Goal: Task Accomplishment & Management: Manage account settings

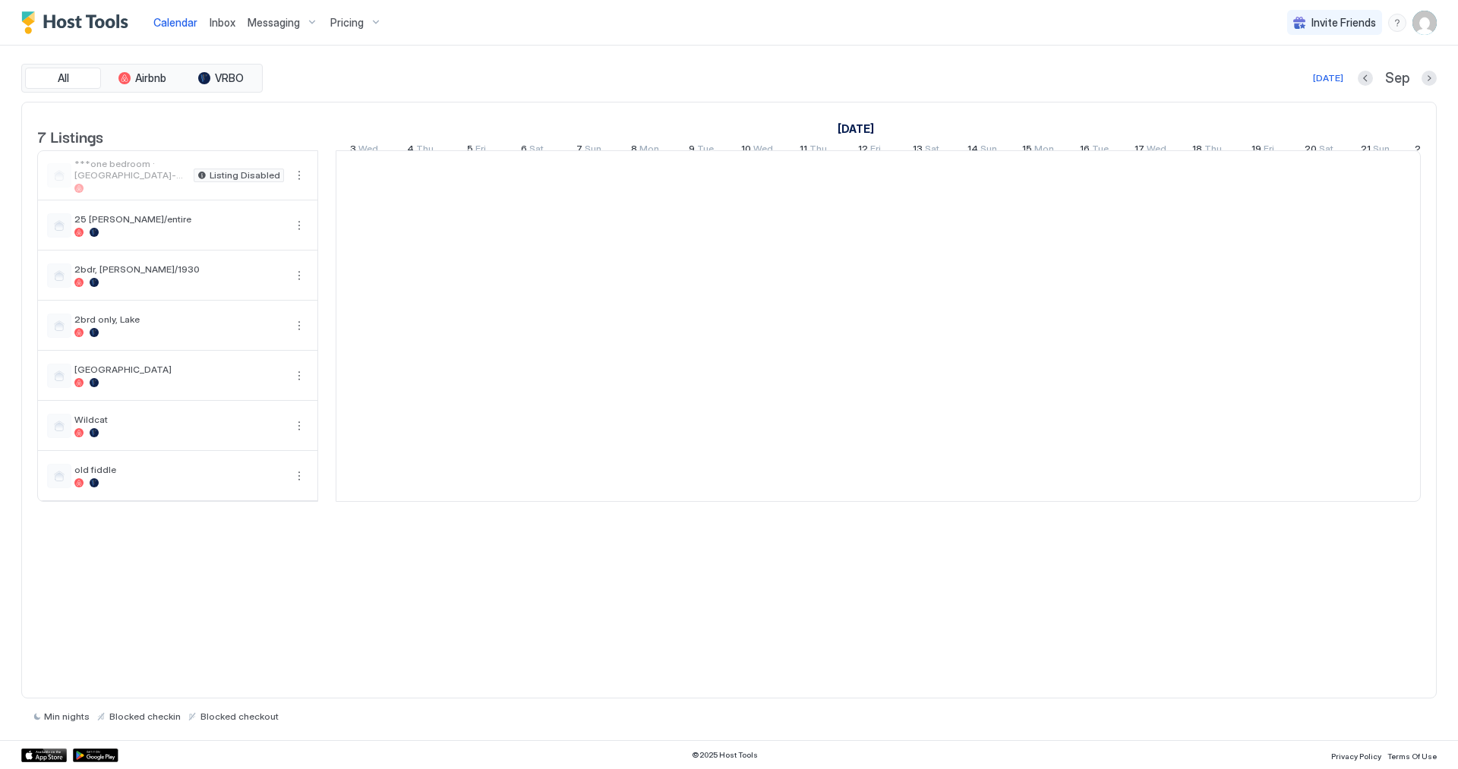
scroll to position [0, 844]
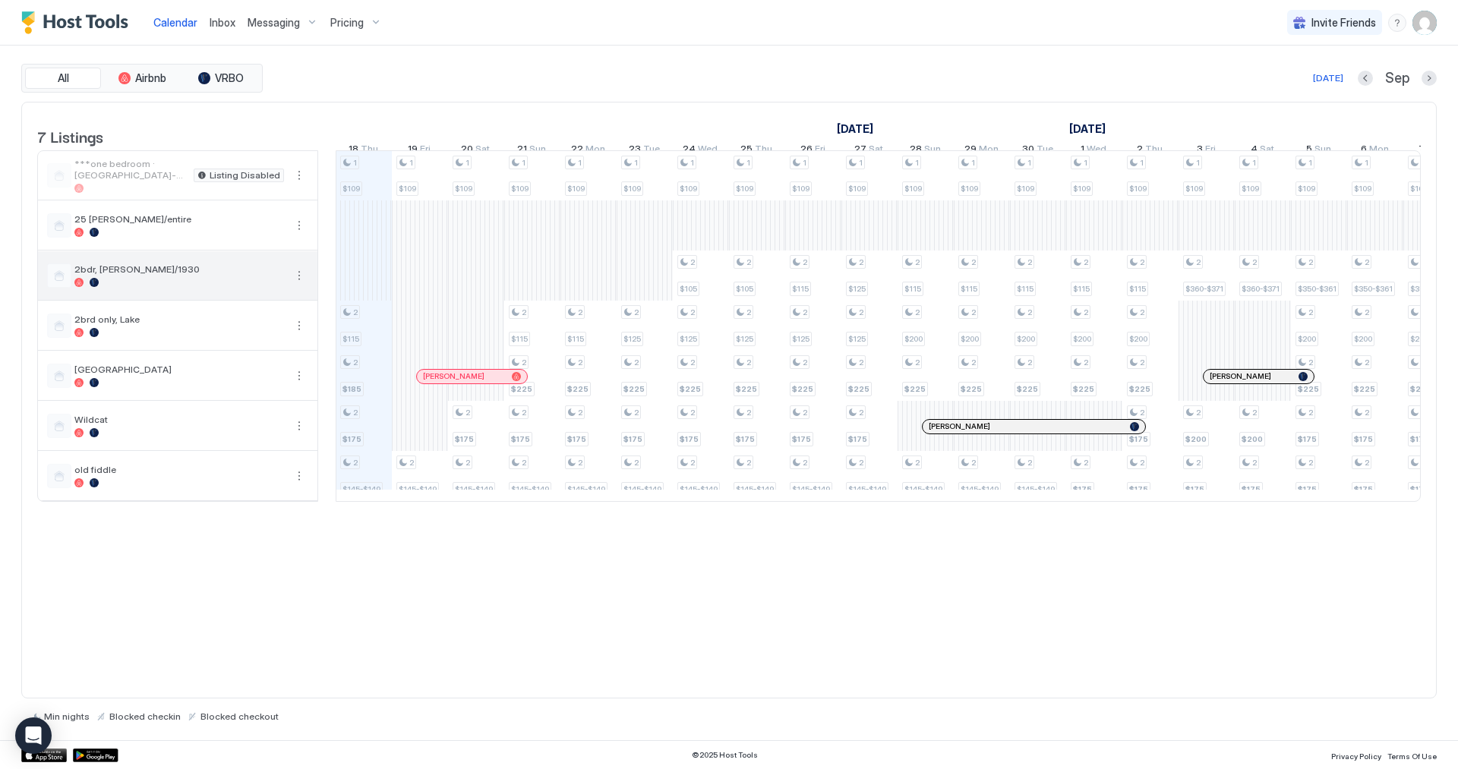
click at [163, 300] on div "2bdr, [PERSON_NAME]/1930" at bounding box center [178, 275] width 280 height 49
click at [1430, 24] on img "User profile" at bounding box center [1425, 23] width 24 height 24
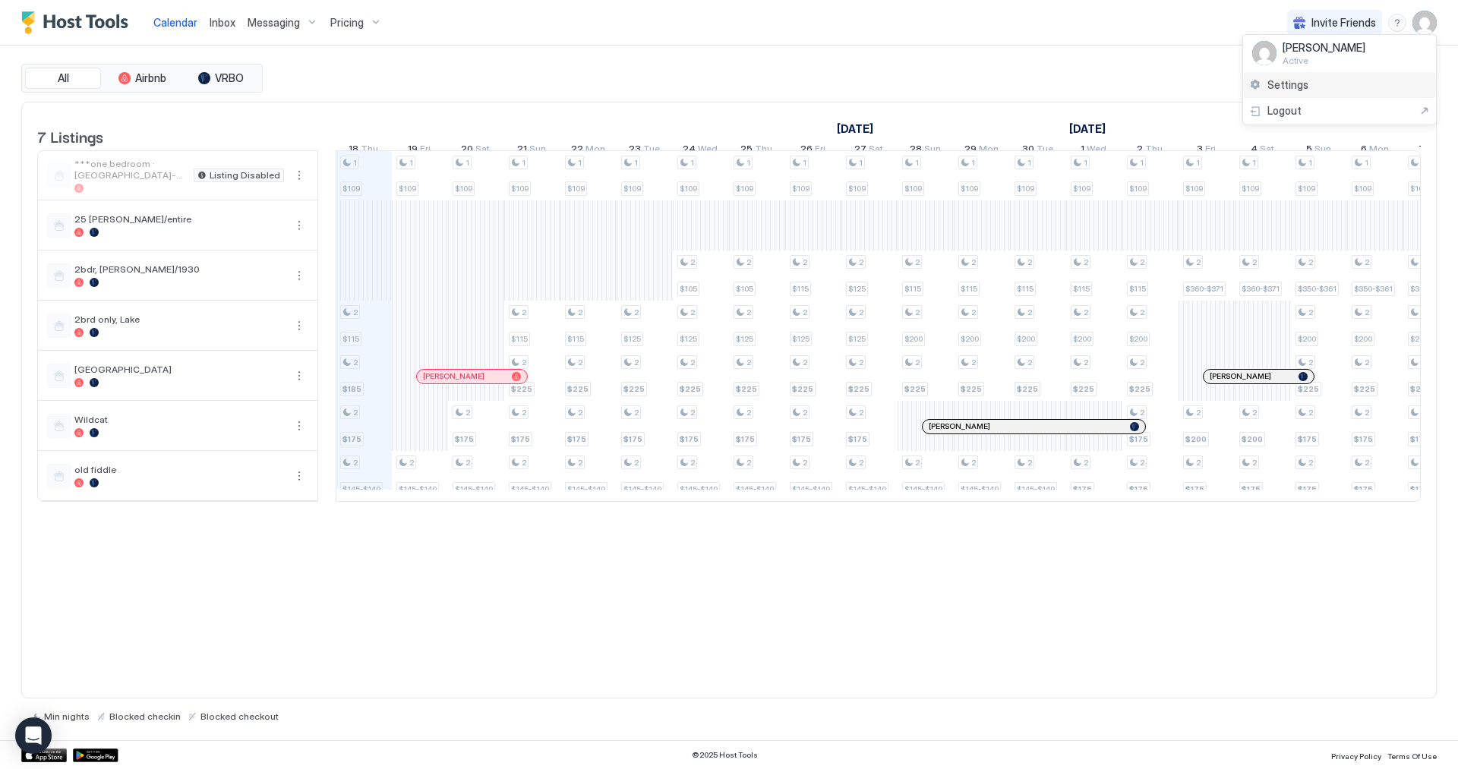
click at [1300, 92] on div "Settings" at bounding box center [1340, 85] width 193 height 27
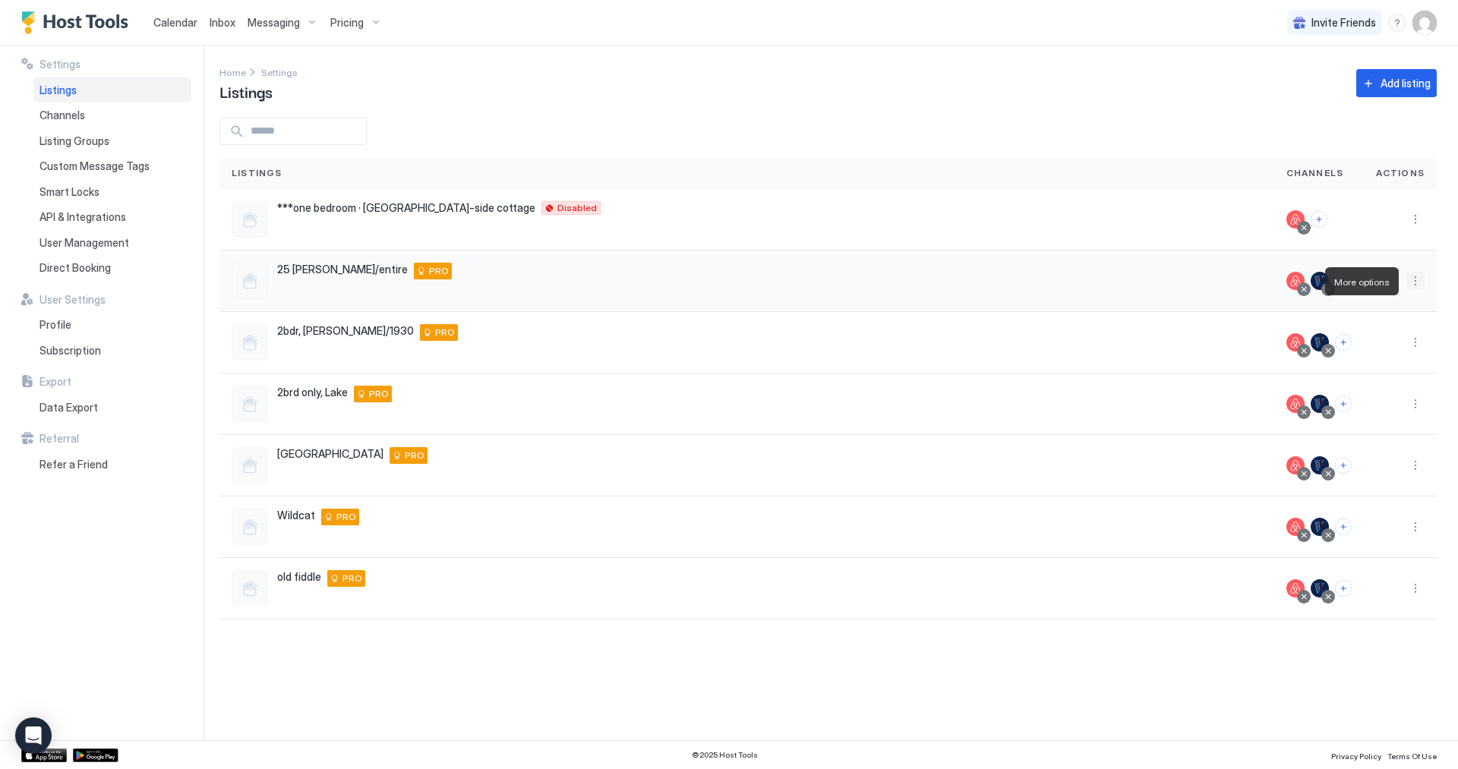
click at [1413, 286] on button "More options" at bounding box center [1416, 281] width 18 height 18
click at [1381, 352] on span "Listing Settings" at bounding box center [1382, 351] width 68 height 11
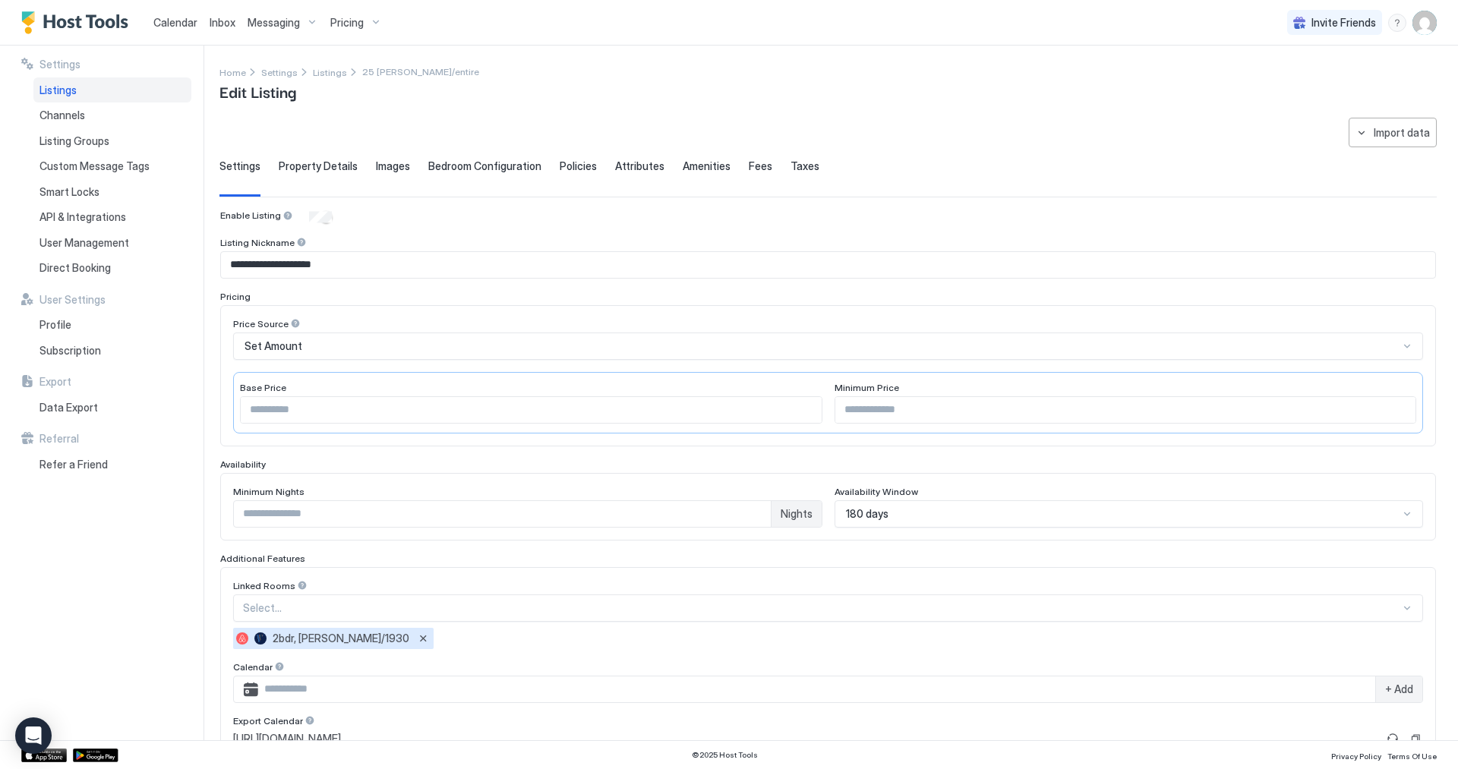
click at [1421, 22] on img "User profile" at bounding box center [1425, 23] width 24 height 24
click at [1297, 83] on span "Settings" at bounding box center [1288, 85] width 41 height 14
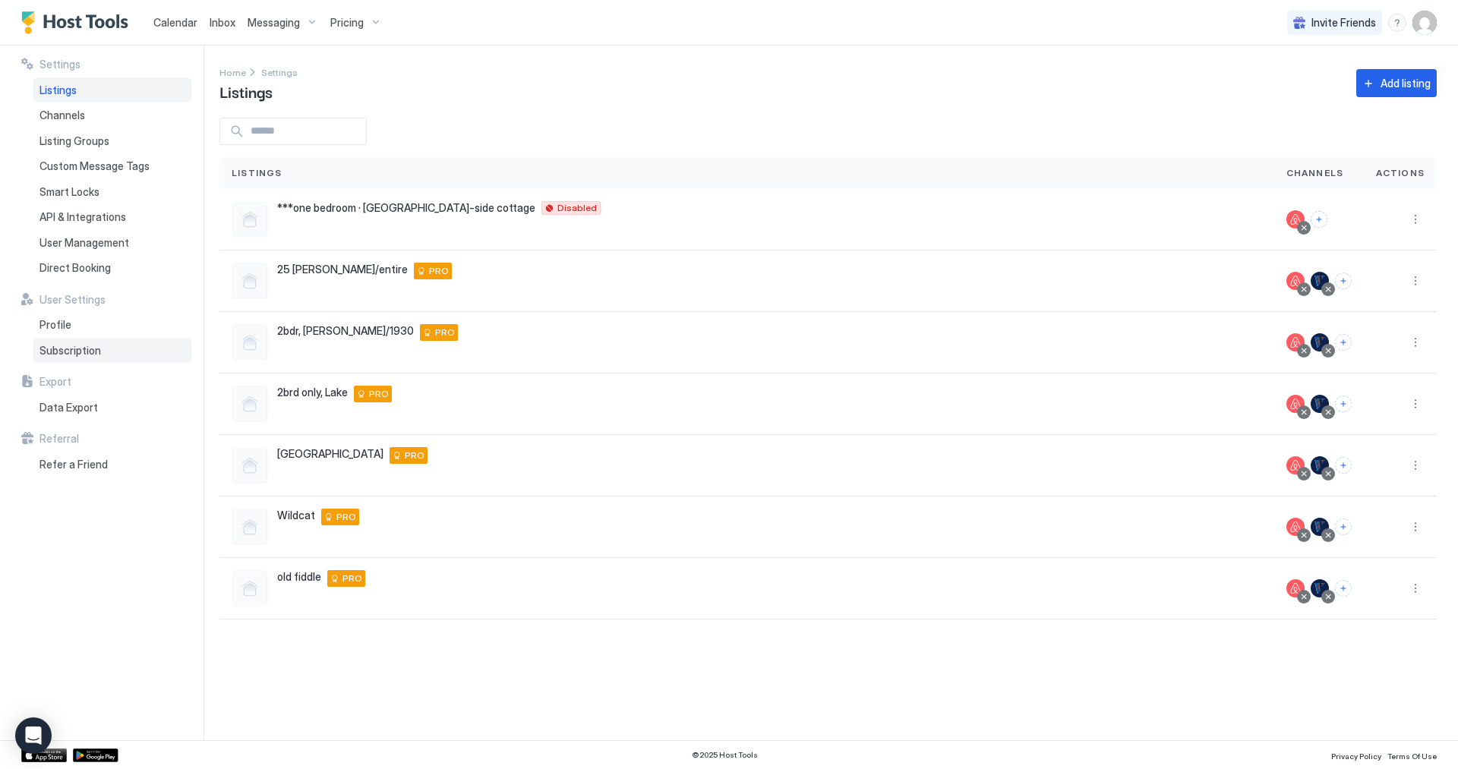
click at [90, 356] on span "Subscription" at bounding box center [71, 351] width 62 height 14
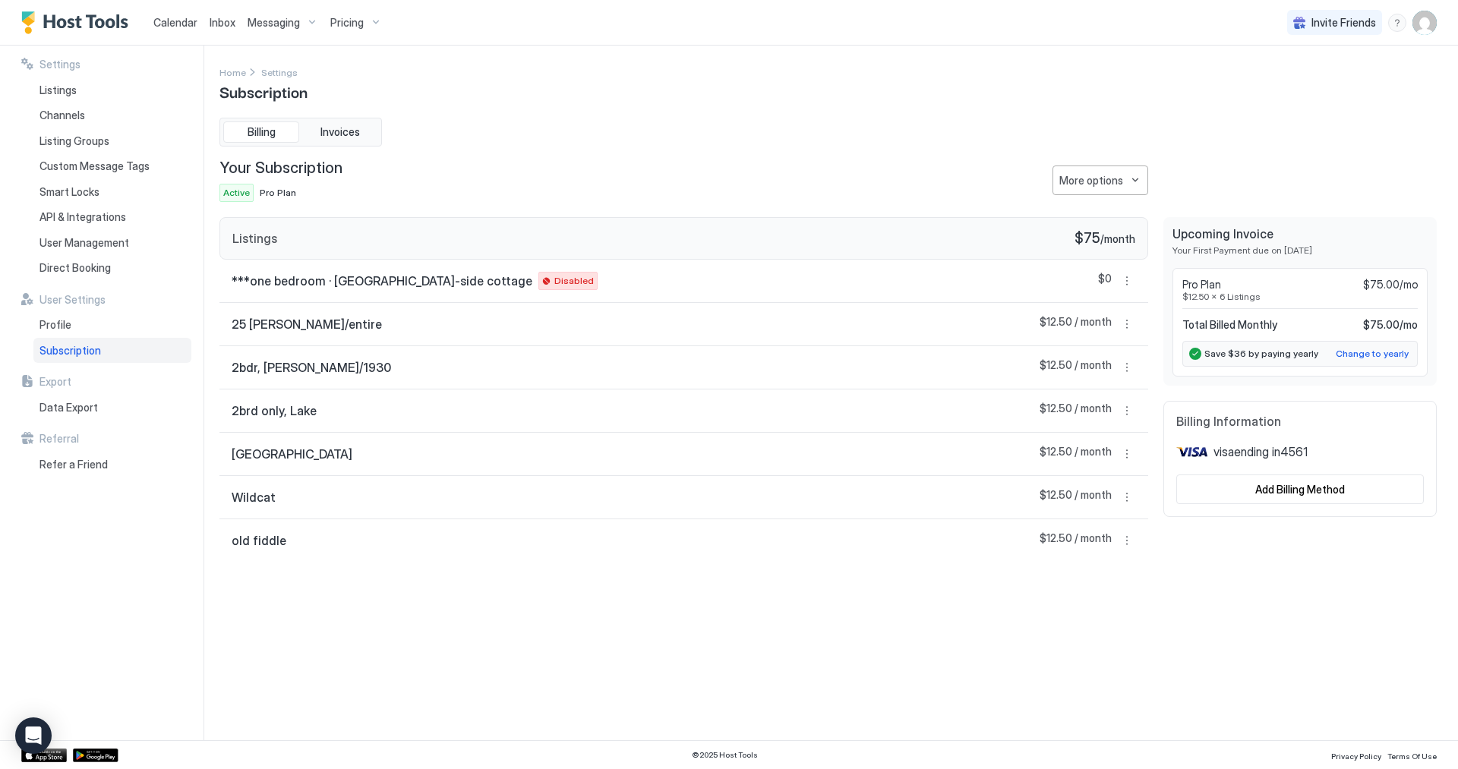
click at [424, 321] on div "25 Leatherwood/entire $12.50 / month" at bounding box center [684, 324] width 929 height 43
click at [1119, 330] on button "More options" at bounding box center [1127, 324] width 18 height 18
click at [1216, 294] on div at bounding box center [729, 384] width 1458 height 769
click at [346, 330] on span "25 [PERSON_NAME]/entire" at bounding box center [307, 324] width 150 height 15
click at [1095, 177] on div "More options" at bounding box center [1092, 180] width 64 height 16
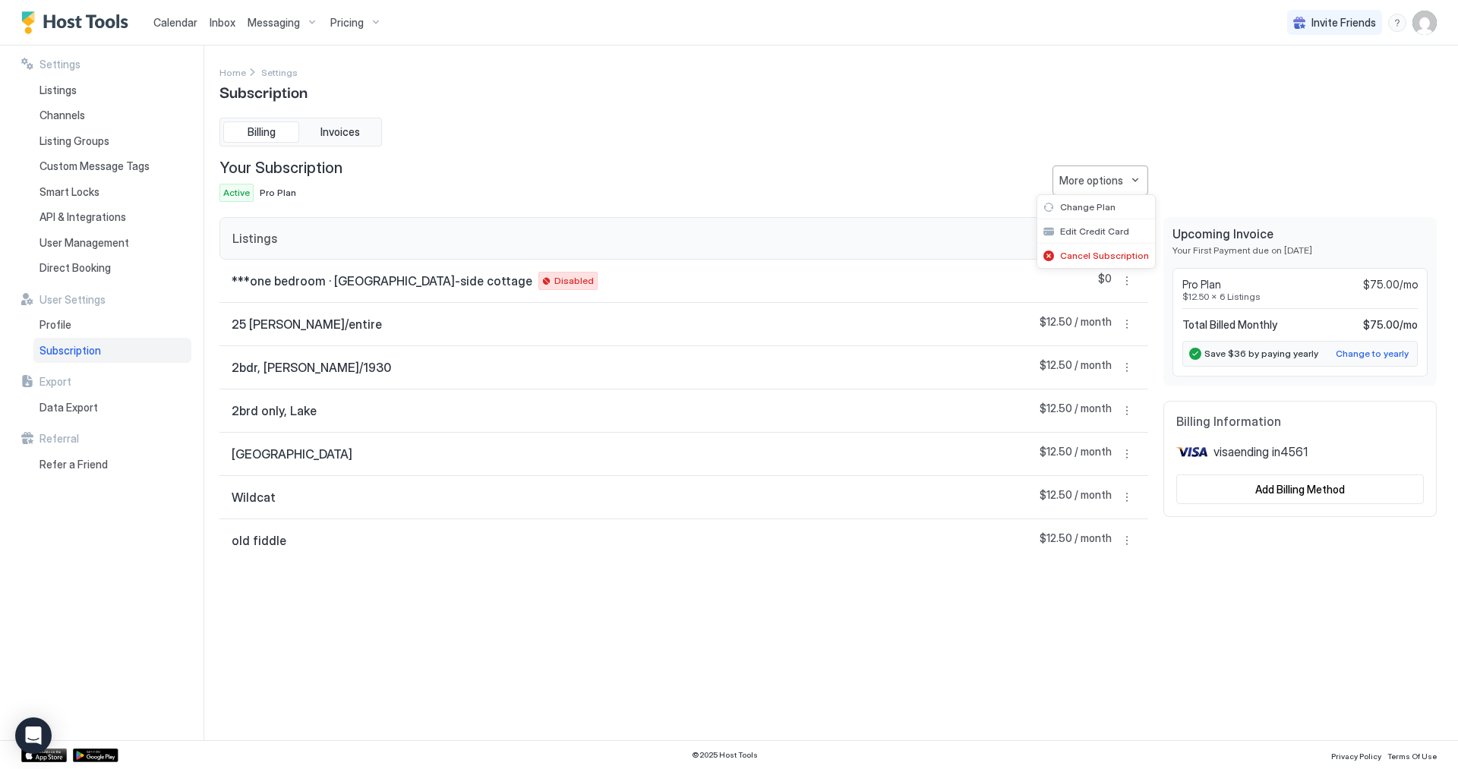
click at [529, 144] on div at bounding box center [729, 384] width 1458 height 769
click at [333, 131] on span "Invoices" at bounding box center [341, 132] width 40 height 14
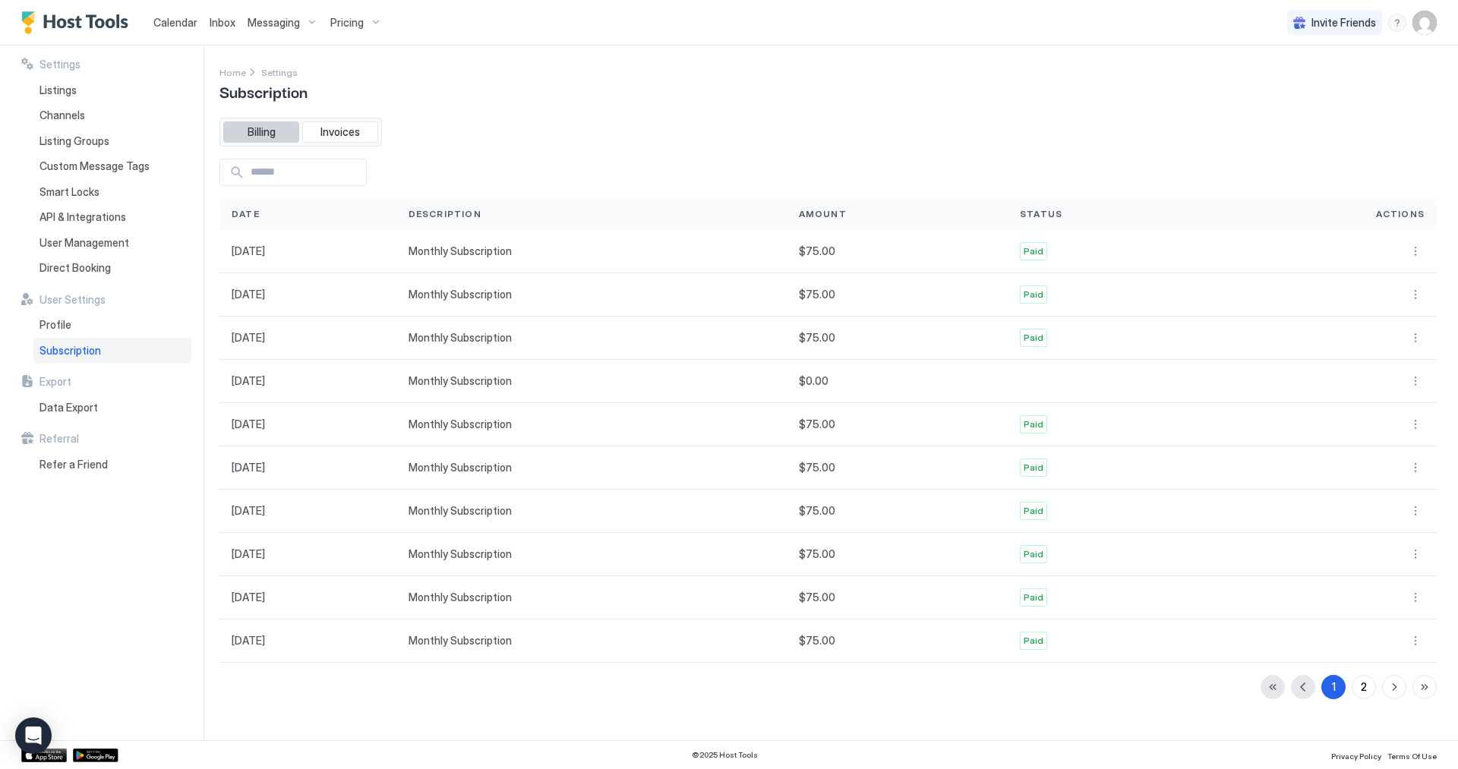
click at [258, 130] on span "Billing" at bounding box center [262, 132] width 28 height 14
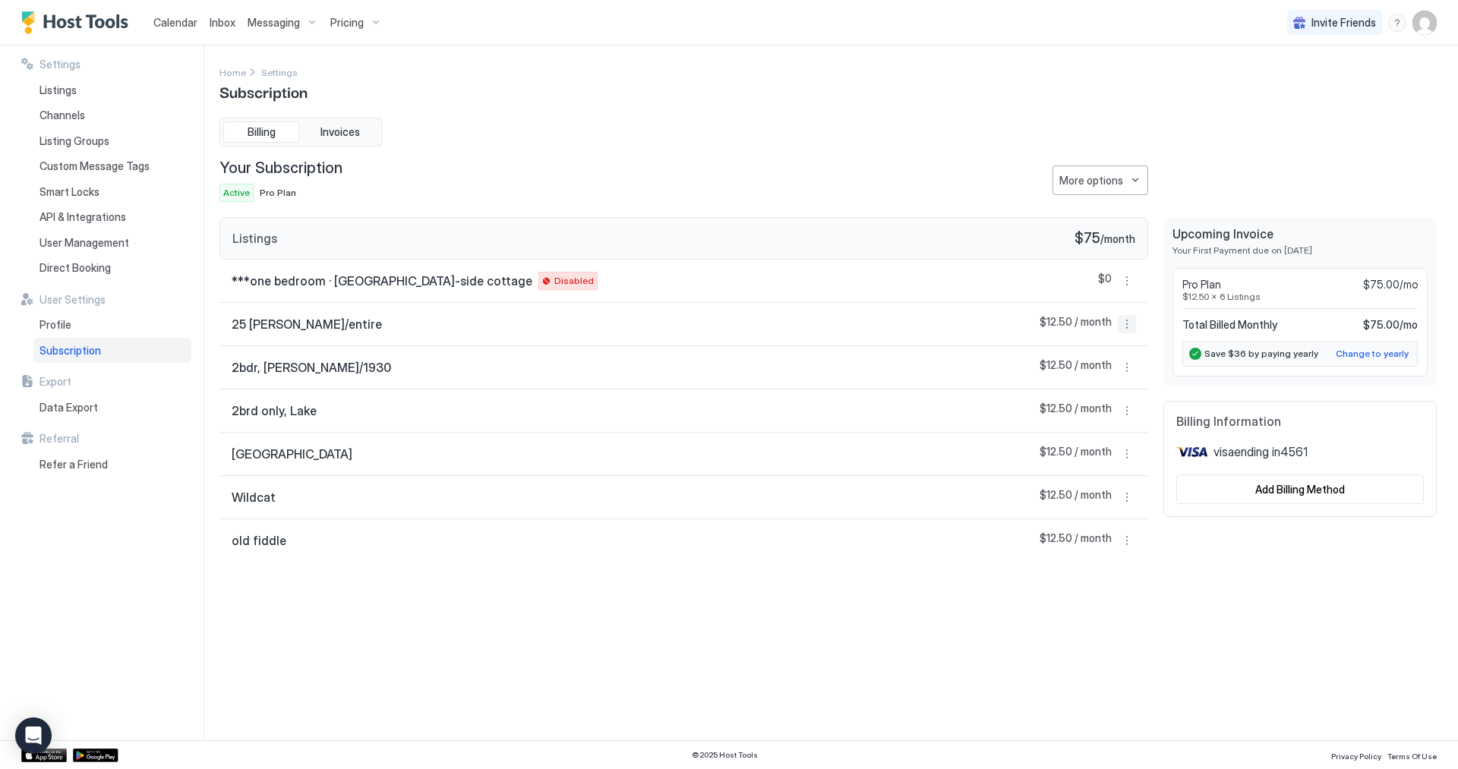
click at [1130, 331] on button "More options" at bounding box center [1127, 324] width 18 height 18
click at [1111, 396] on span "Listing Settings" at bounding box center [1101, 394] width 68 height 11
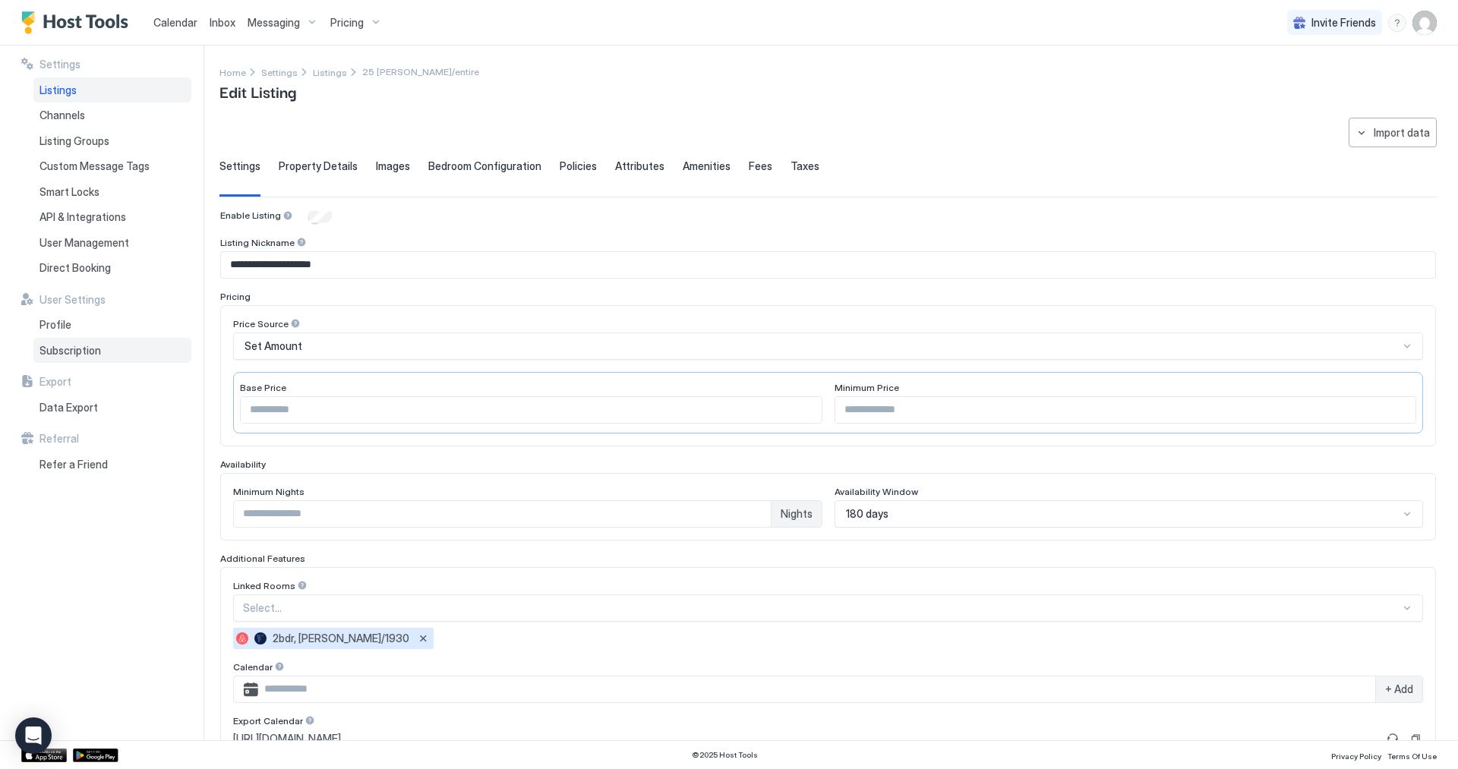
click at [89, 353] on span "Subscription" at bounding box center [71, 351] width 62 height 14
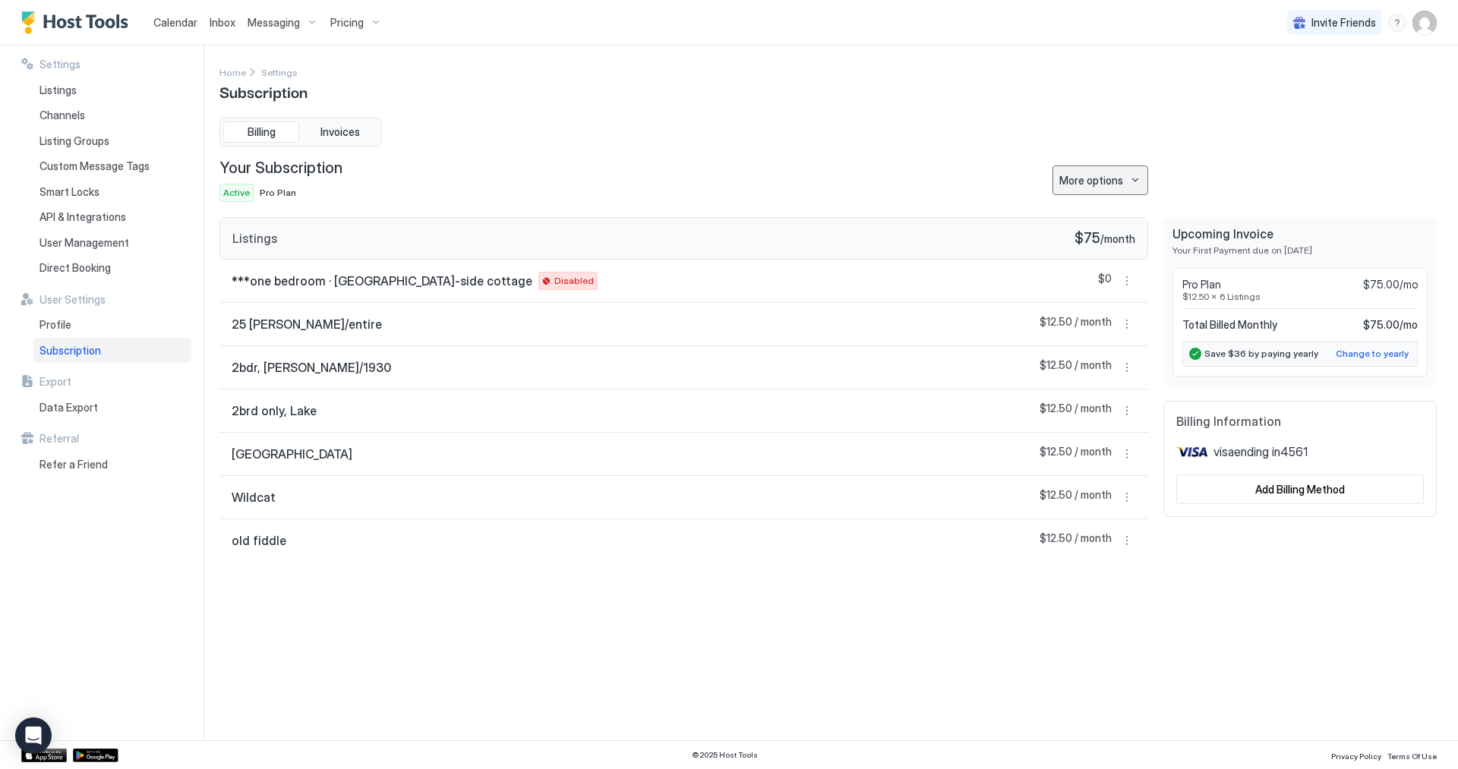
click at [1084, 188] on div "More options" at bounding box center [1092, 180] width 64 height 16
click at [1079, 206] on span "Change Plan" at bounding box center [1087, 206] width 55 height 11
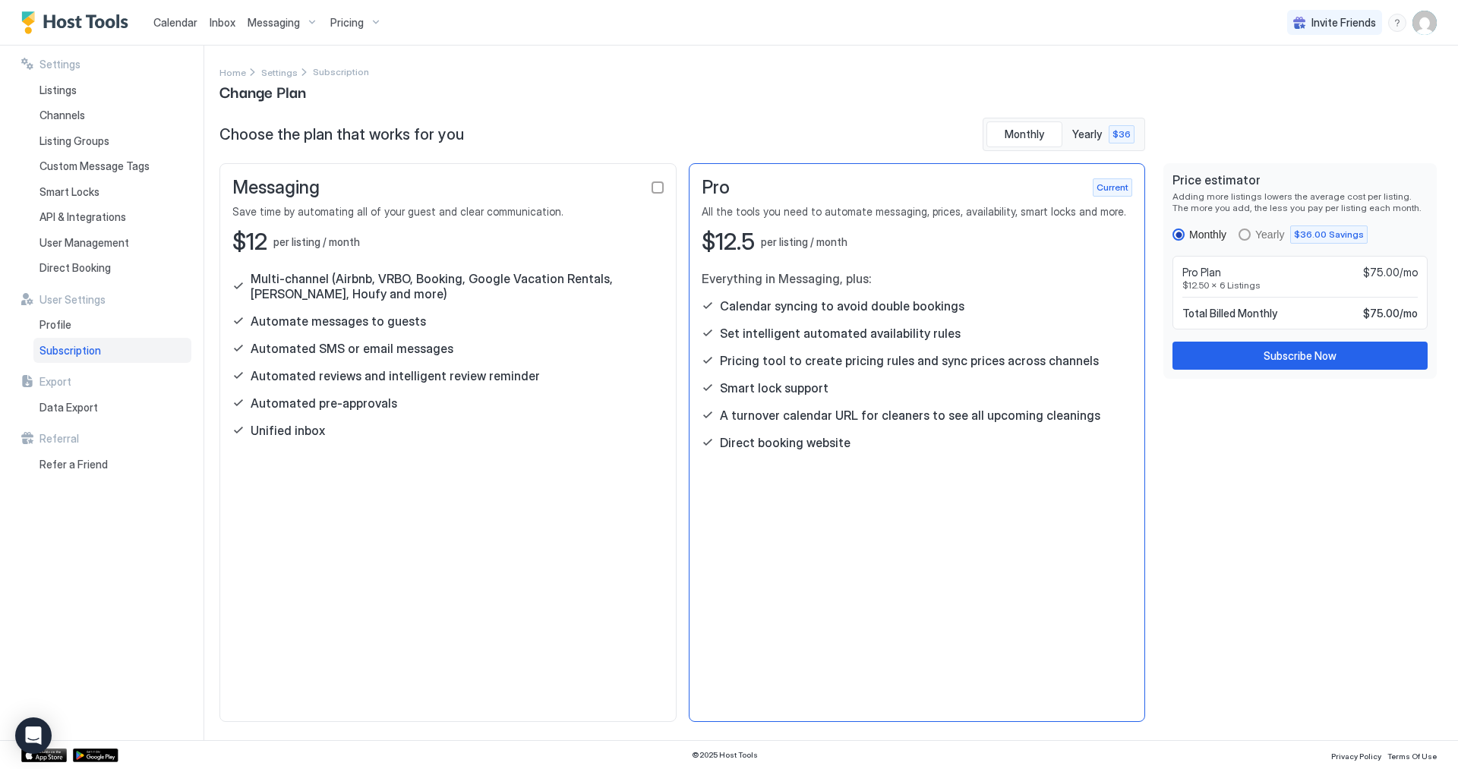
click at [1258, 278] on div "Pro Plan $75.00/mo" at bounding box center [1300, 273] width 235 height 14
click at [1239, 285] on span "$12.50 x 6 Listings" at bounding box center [1300, 285] width 235 height 11
click at [56, 85] on span "Listings" at bounding box center [58, 91] width 37 height 14
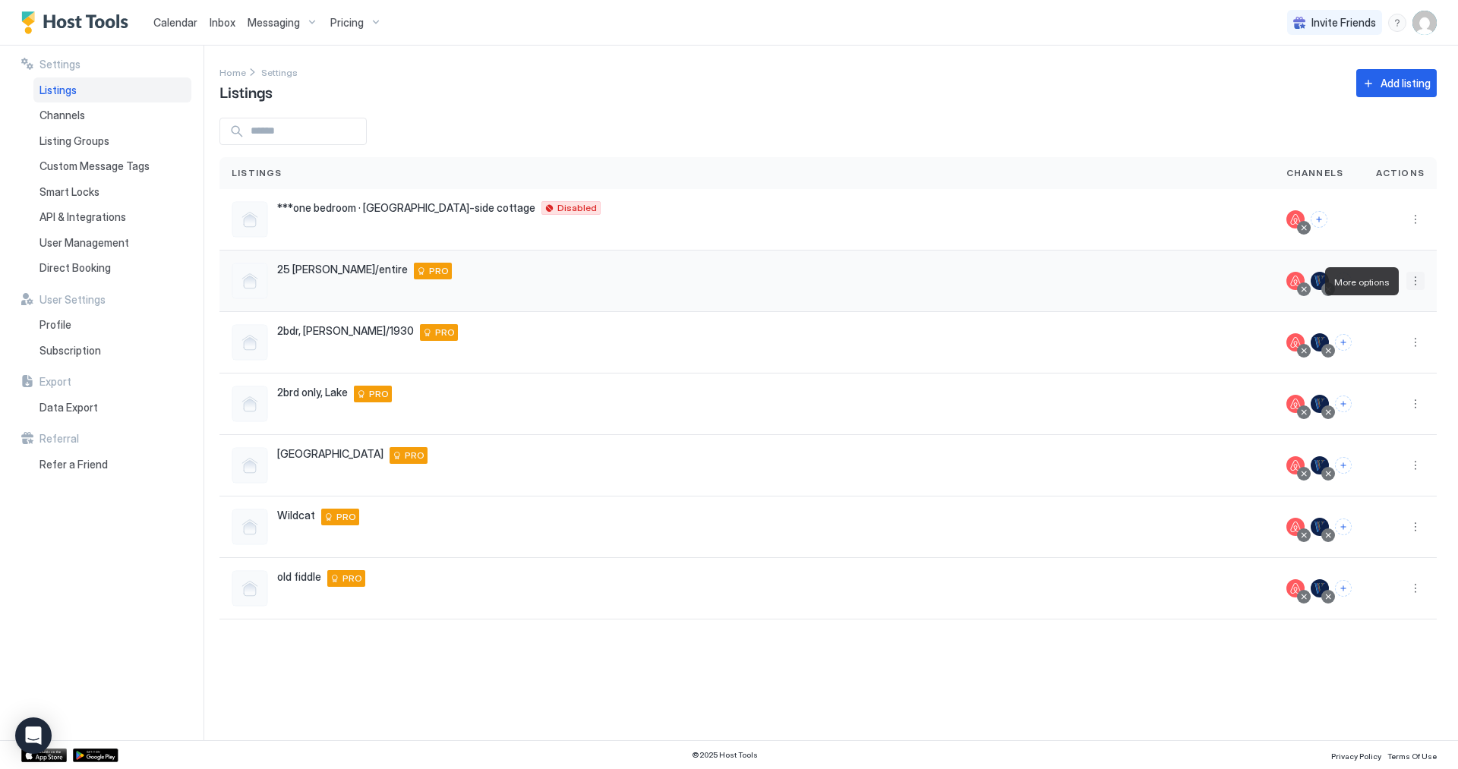
click at [1420, 283] on button "More options" at bounding box center [1416, 281] width 18 height 18
click at [1397, 350] on span "Listing Settings" at bounding box center [1382, 351] width 68 height 11
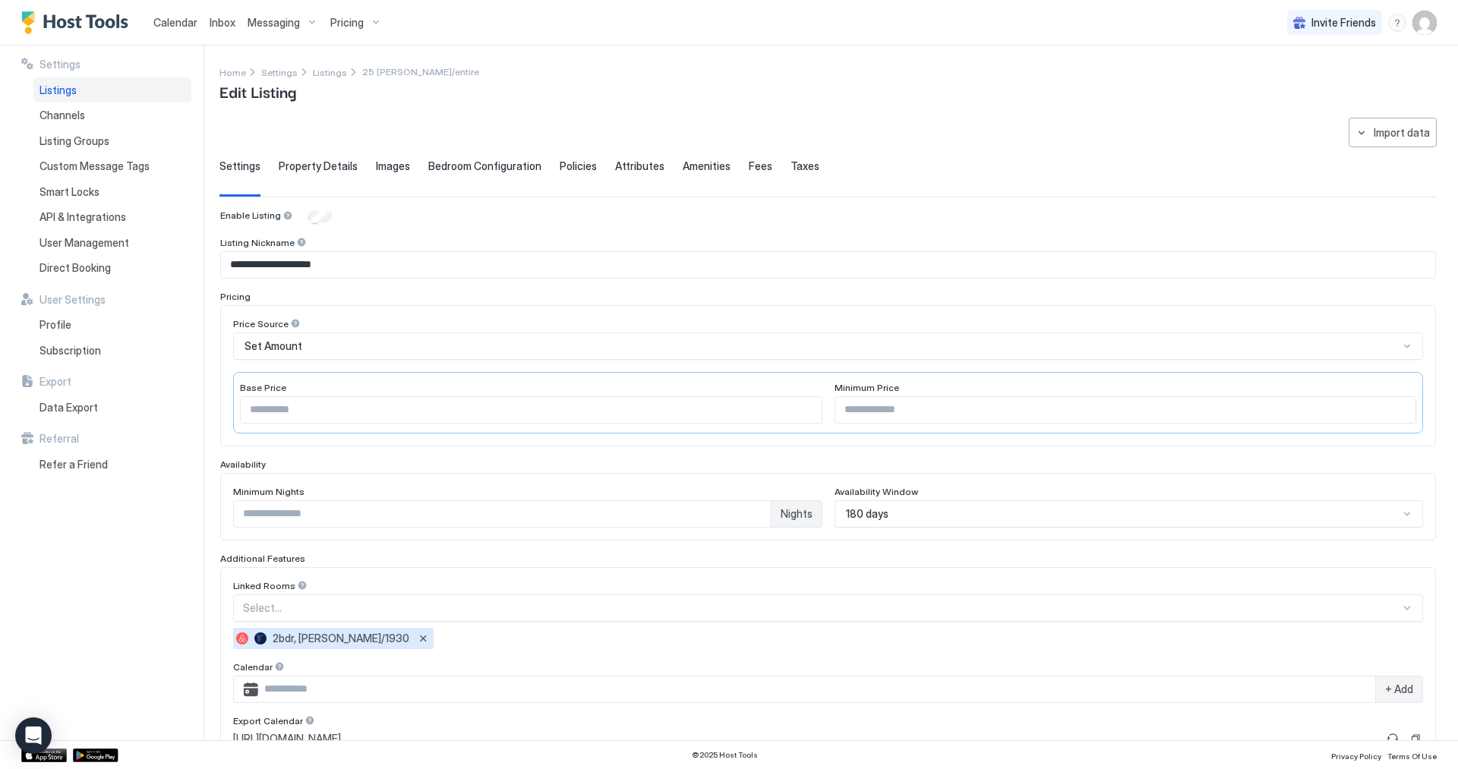
click at [85, 85] on div "Listings" at bounding box center [112, 90] width 158 height 26
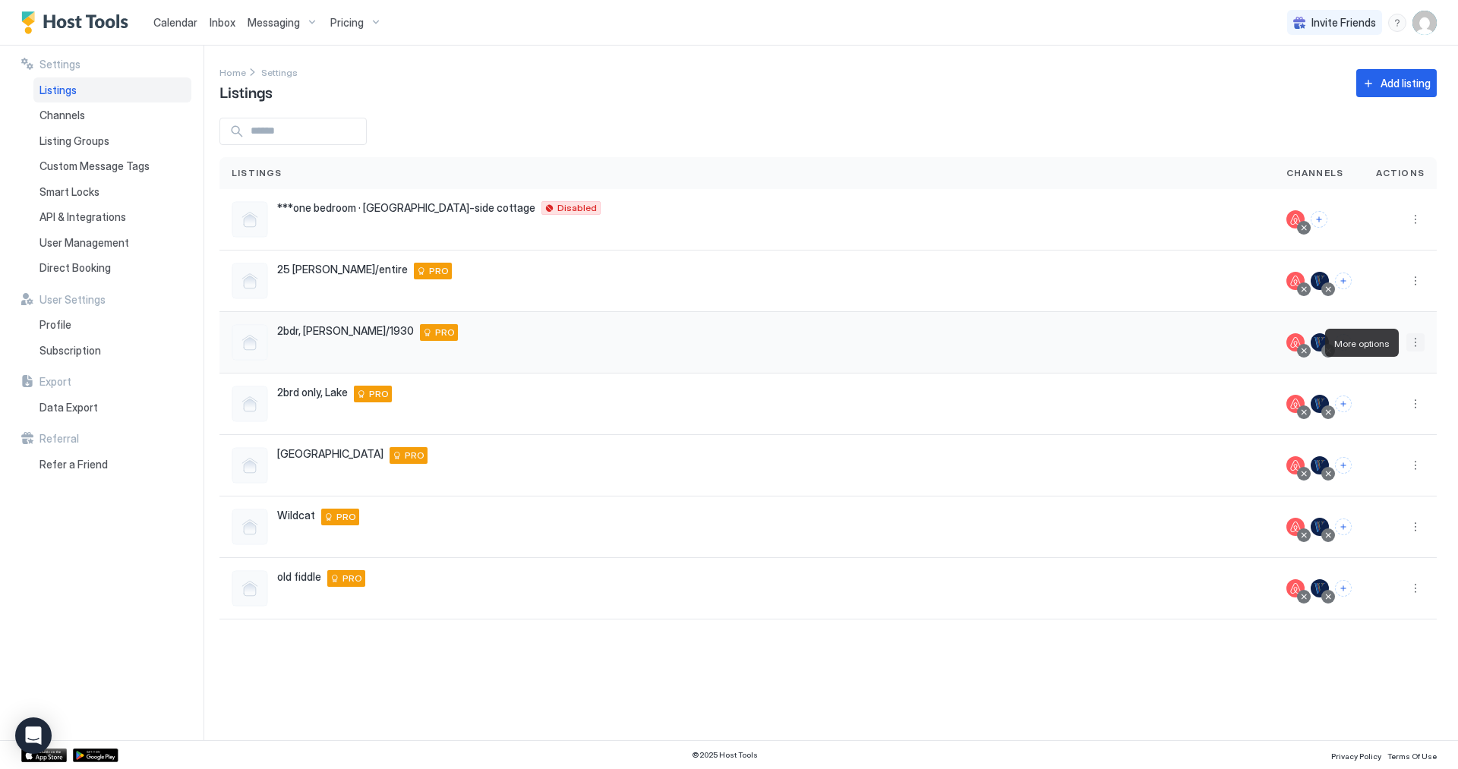
click at [1420, 345] on button "More options" at bounding box center [1416, 342] width 18 height 18
click at [1393, 414] on span "Listing Settings" at bounding box center [1382, 412] width 68 height 11
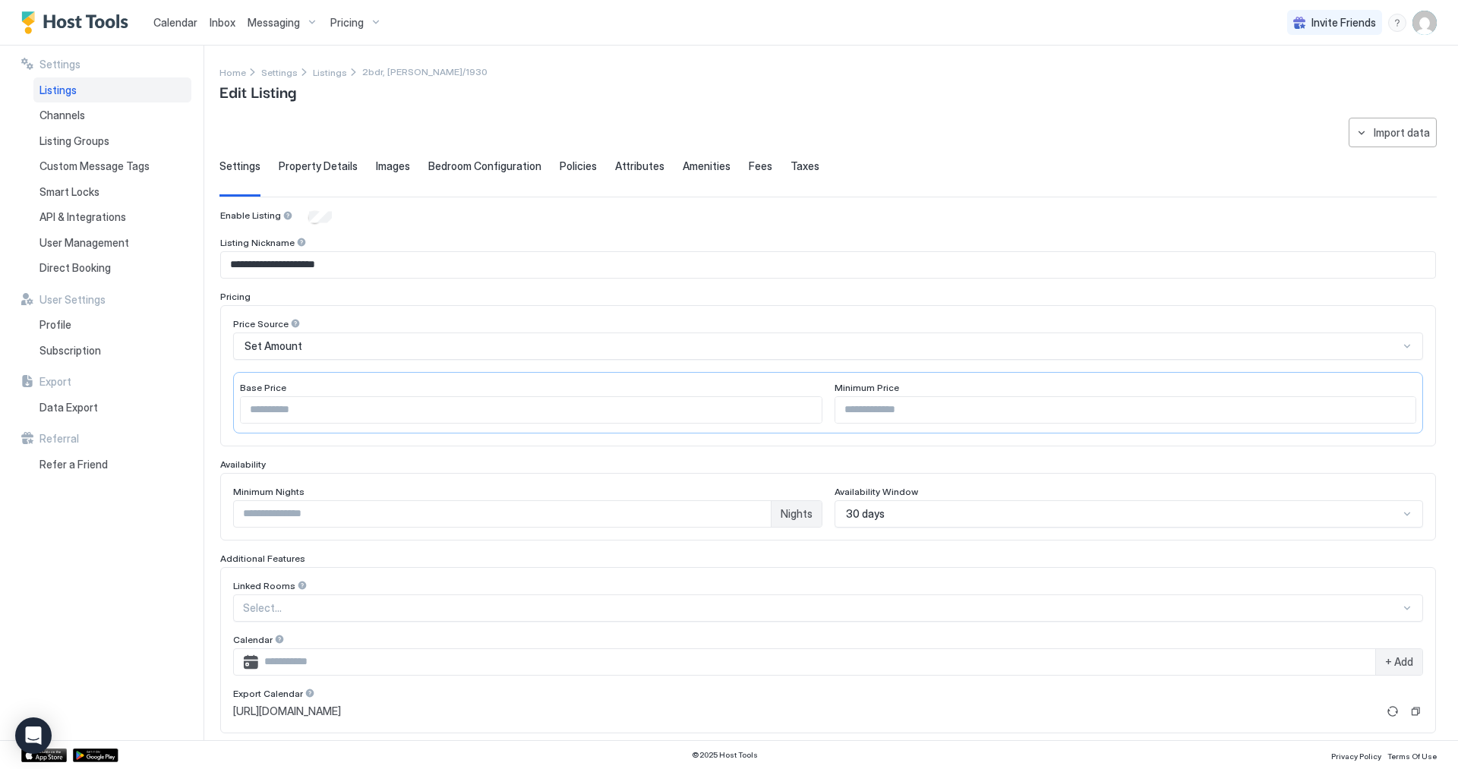
click at [72, 94] on span "Listings" at bounding box center [58, 91] width 37 height 14
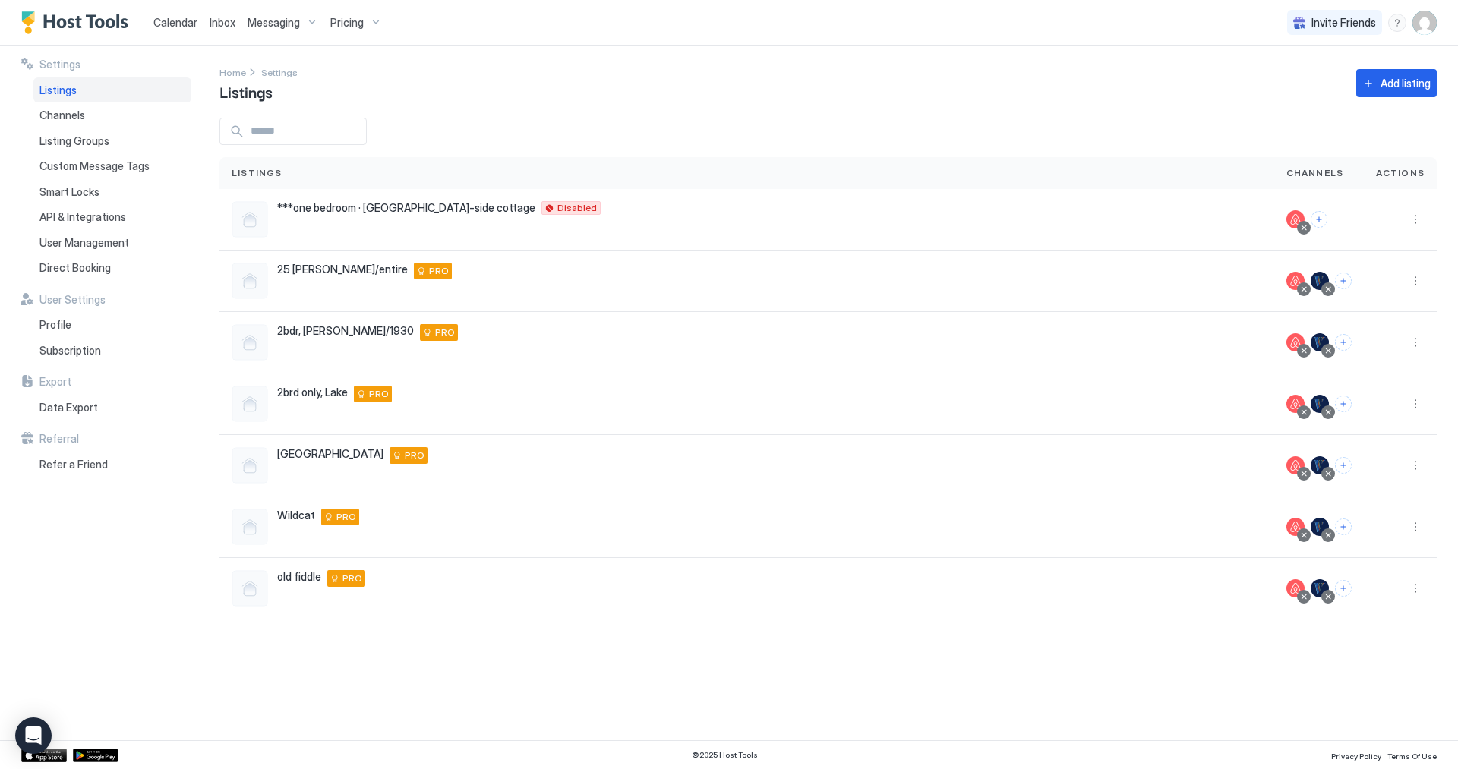
click at [703, 59] on div "Settings Home Settings Listings Add listing Listings Channels Actions ***one be…" at bounding box center [839, 393] width 1239 height 695
click at [429, 271] on span "PRO" at bounding box center [439, 271] width 20 height 14
click at [1412, 283] on button "More options" at bounding box center [1416, 281] width 18 height 18
click at [1398, 353] on span "Listing Settings" at bounding box center [1382, 351] width 68 height 11
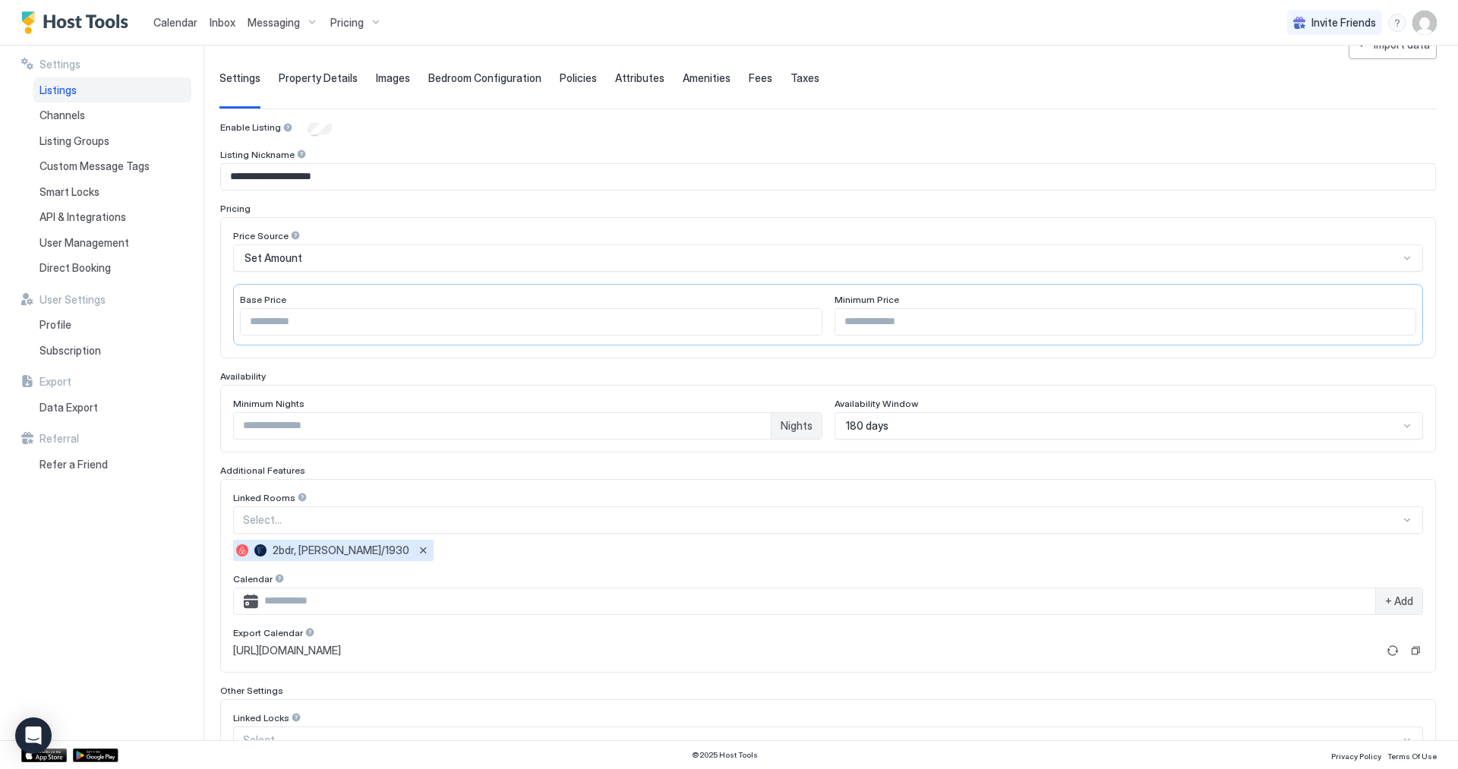
scroll to position [228, 0]
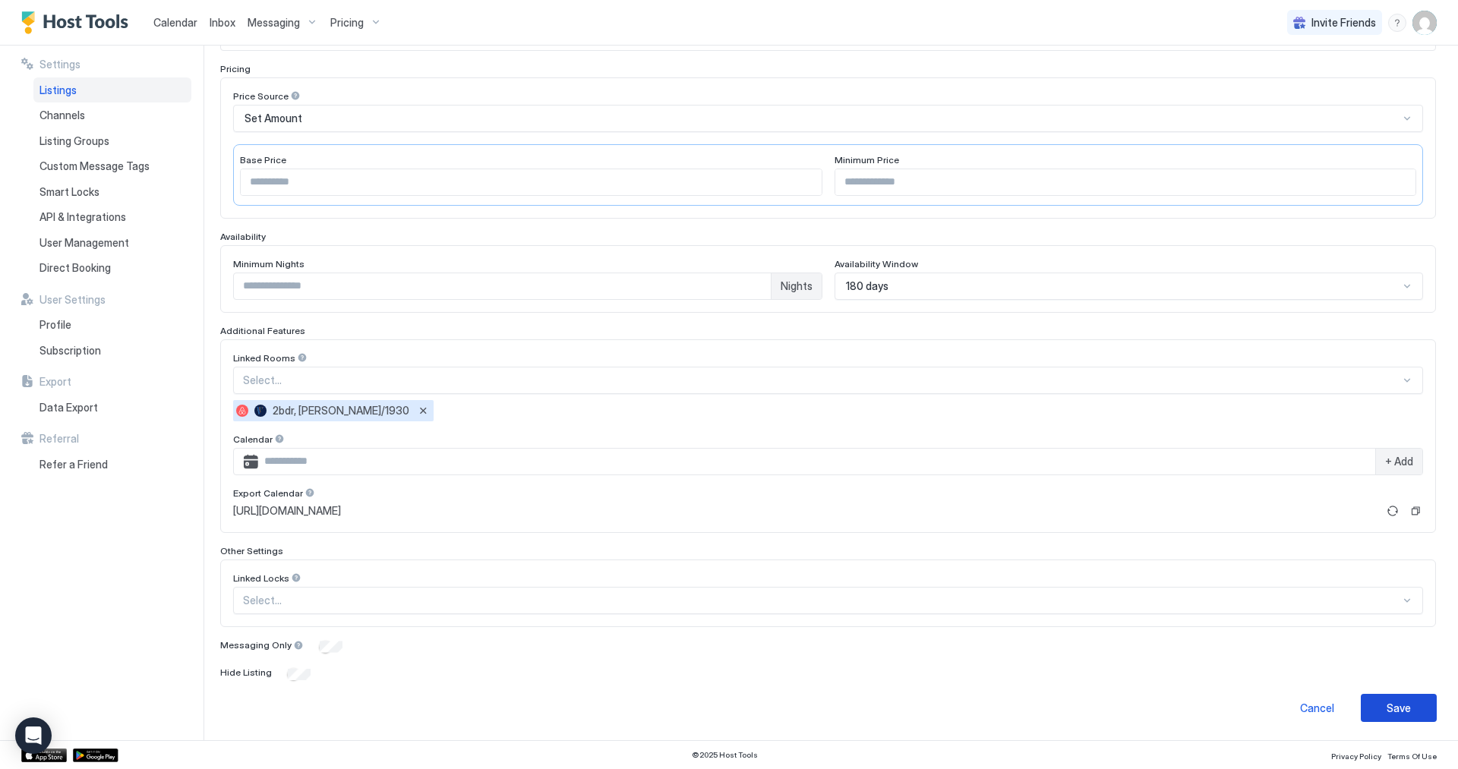
click at [1383, 719] on button "Save" at bounding box center [1399, 708] width 76 height 28
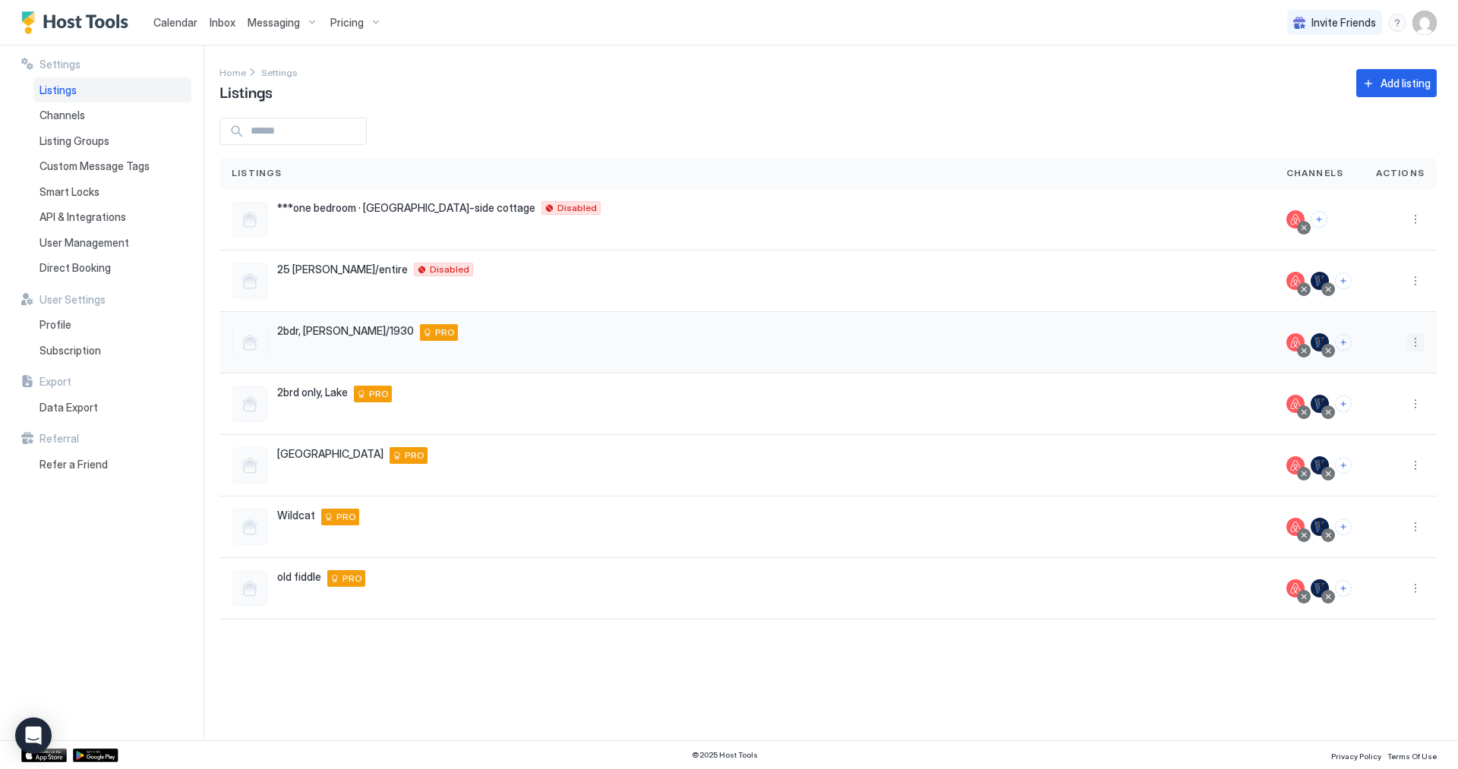
click at [1417, 343] on button "More options" at bounding box center [1416, 342] width 18 height 18
click at [1376, 419] on div "Listing Settings" at bounding box center [1377, 413] width 104 height 24
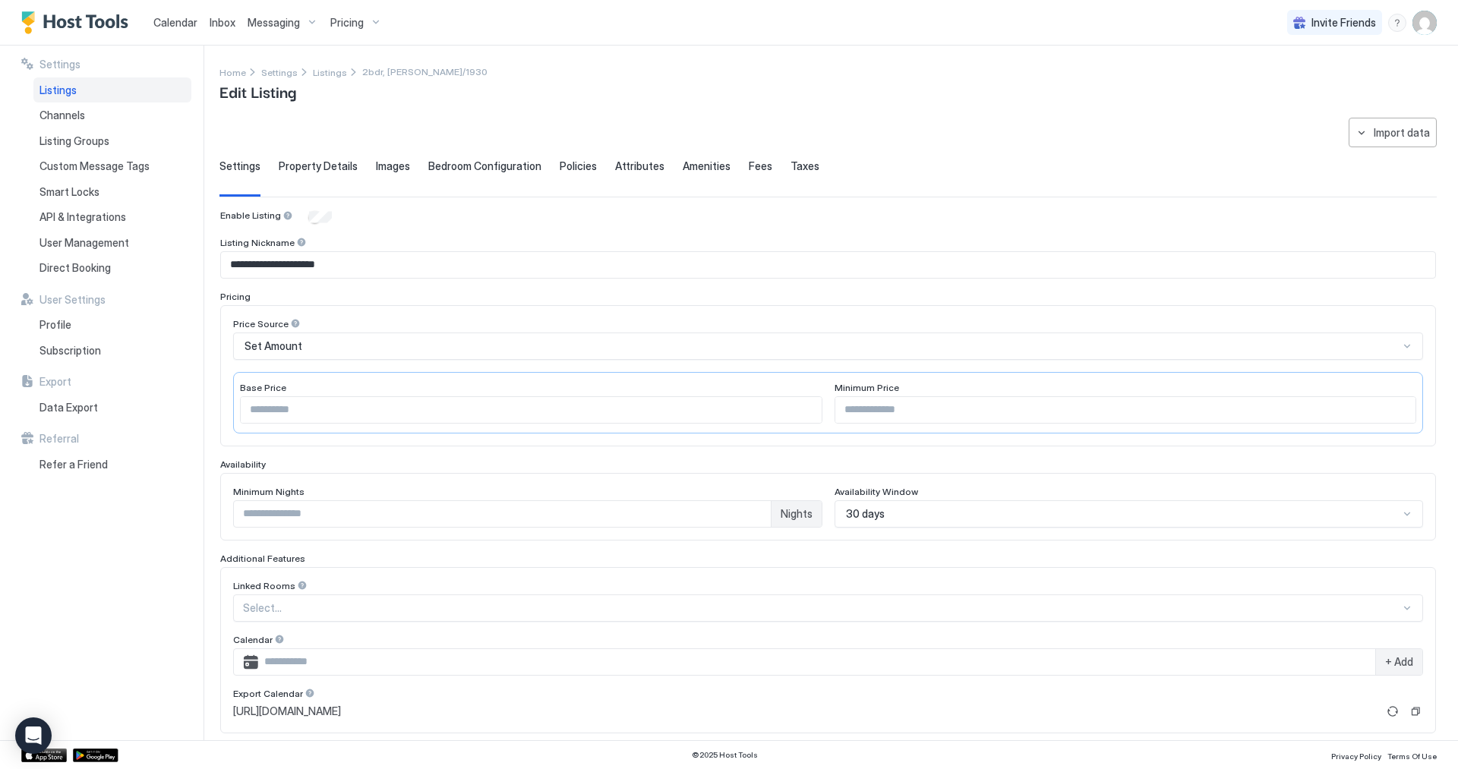
scroll to position [201, 0]
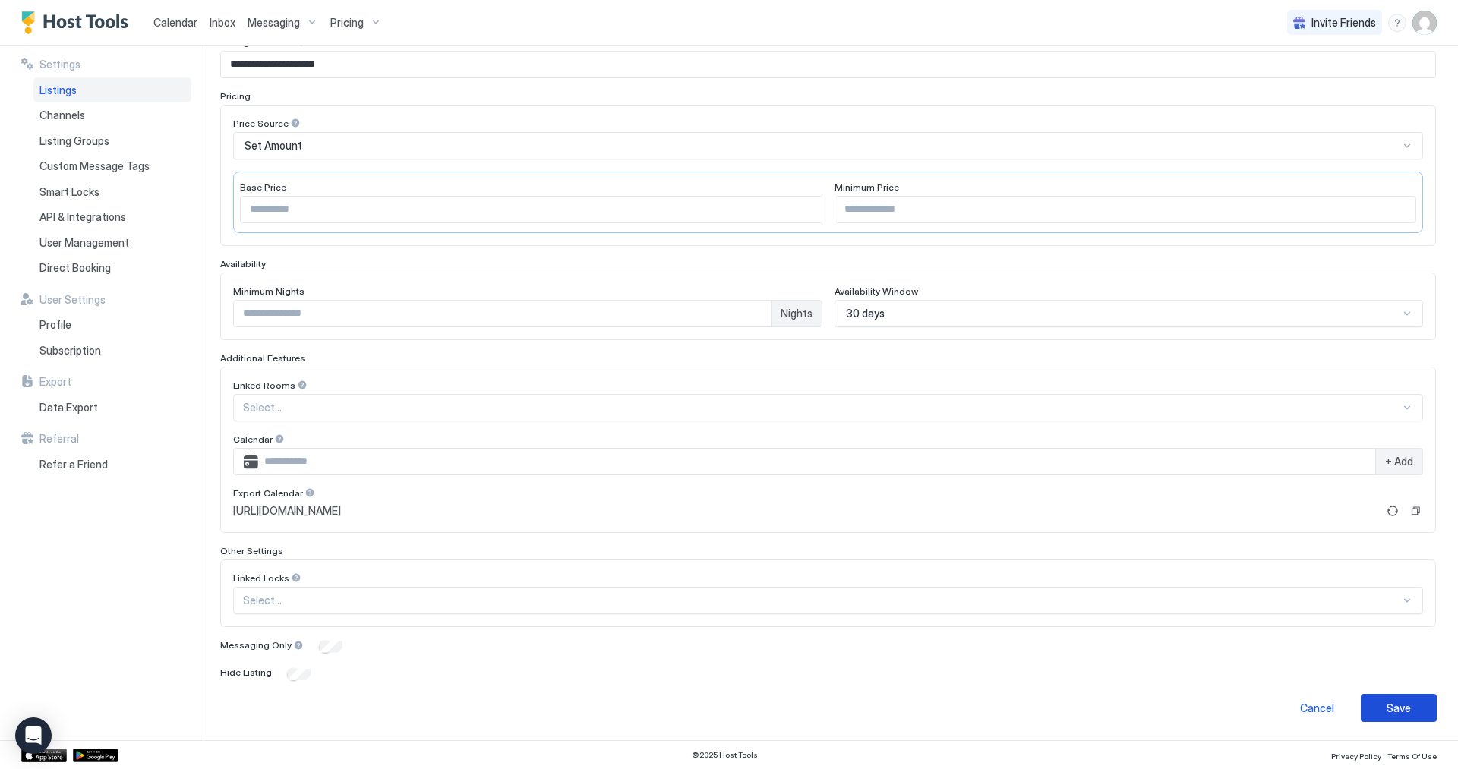
click at [1378, 716] on button "Save" at bounding box center [1399, 708] width 76 height 28
